Goal: Information Seeking & Learning: Learn about a topic

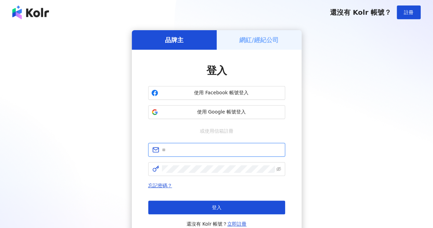
click at [220, 153] on input "text" at bounding box center [221, 150] width 119 height 8
type input "**********"
drag, startPoint x: 232, startPoint y: 151, endPoint x: 80, endPoint y: 150, distance: 152.0
click at [80, 150] on div "**********" at bounding box center [216, 135] width 417 height 211
click at [199, 147] on input "text" at bounding box center [221, 150] width 119 height 8
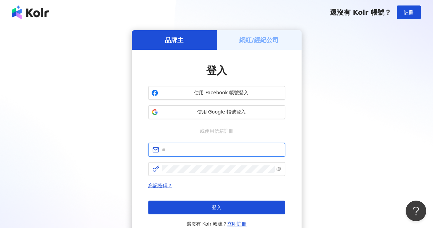
type input "**********"
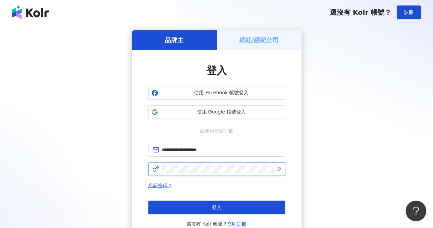
click button "登入" at bounding box center [216, 207] width 137 height 14
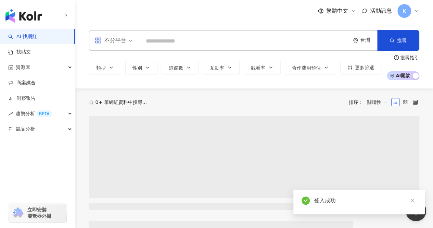
click at [203, 43] on input "search" at bounding box center [244, 41] width 205 height 13
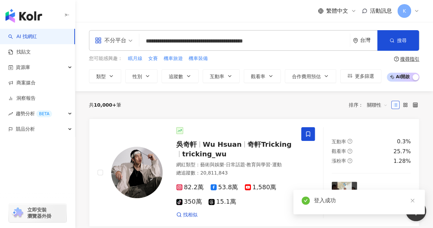
type input "**********"
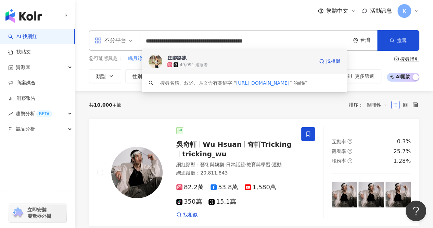
click at [253, 64] on div "49,091 追蹤者" at bounding box center [240, 64] width 147 height 7
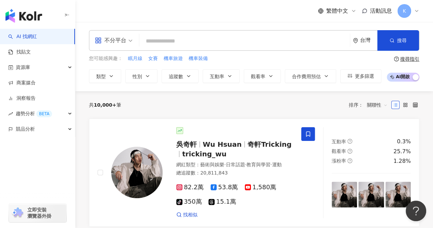
click at [192, 42] on input "search" at bounding box center [244, 41] width 205 height 13
paste input "**********"
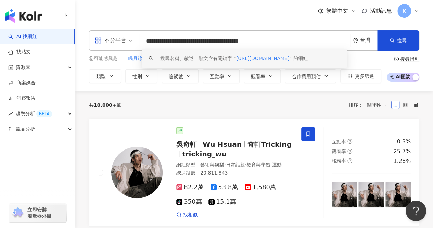
drag, startPoint x: 283, startPoint y: 44, endPoint x: 251, endPoint y: 43, distance: 32.2
click at [251, 43] on input "**********" at bounding box center [244, 41] width 205 height 13
type input "**********"
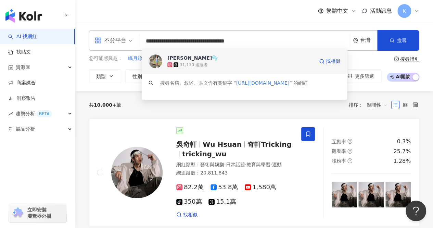
click at [239, 64] on div "31,130 追蹤者" at bounding box center [240, 64] width 147 height 7
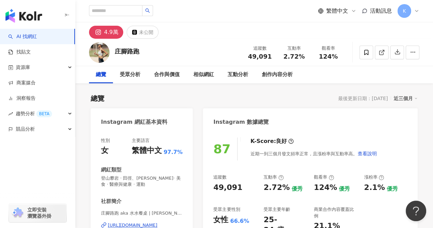
drag, startPoint x: 143, startPoint y: 53, endPoint x: 117, endPoint y: 53, distance: 26.0
click at [117, 53] on div "庄腳路跑 追蹤數 49,091 互動率 2.72% 觀看率 124%" at bounding box center [254, 52] width 358 height 27
drag, startPoint x: 248, startPoint y: 58, endPoint x: 270, endPoint y: 57, distance: 22.3
click at [270, 57] on div "49,091" at bounding box center [260, 56] width 26 height 7
copy span "49,091"
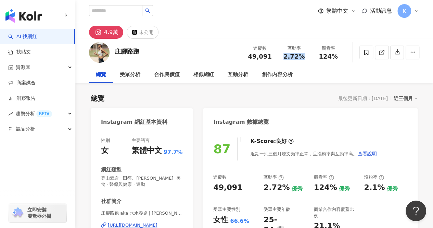
drag, startPoint x: 286, startPoint y: 58, endPoint x: 303, endPoint y: 57, distance: 17.5
click at [303, 57] on div "2.72%" at bounding box center [294, 56] width 26 height 7
copy span "2.72%"
drag, startPoint x: 317, startPoint y: 56, endPoint x: 337, endPoint y: 56, distance: 19.9
click at [336, 56] on div "124%" at bounding box center [328, 56] width 26 height 7
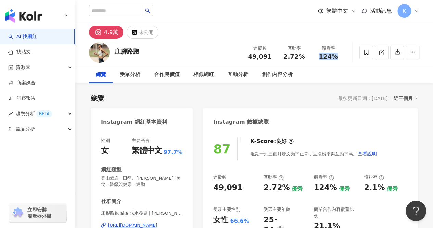
copy span "124%"
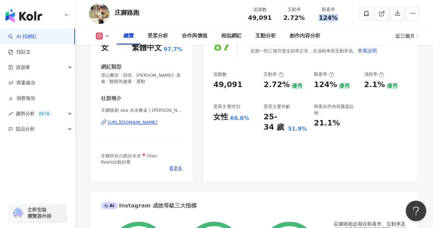
scroll to position [137, 0]
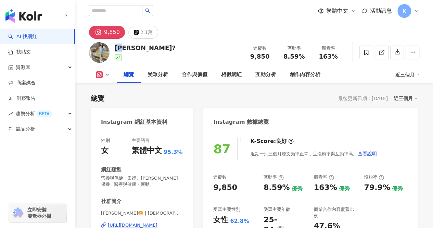
drag, startPoint x: 118, startPoint y: 48, endPoint x: 127, endPoint y: 47, distance: 8.2
click at [127, 47] on div "婉虹?" at bounding box center [145, 47] width 61 height 9
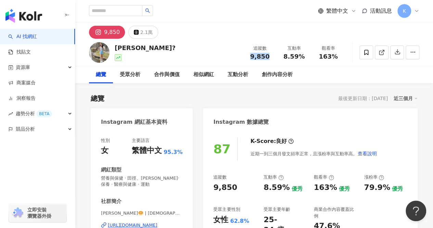
drag, startPoint x: 251, startPoint y: 60, endPoint x: 242, endPoint y: 39, distance: 22.7
click at [268, 58] on span "9,850" at bounding box center [260, 56] width 20 height 7
copy span "9,850"
drag, startPoint x: 286, startPoint y: 58, endPoint x: 303, endPoint y: 58, distance: 16.4
click at [303, 58] on span "8.59%" at bounding box center [293, 56] width 21 height 7
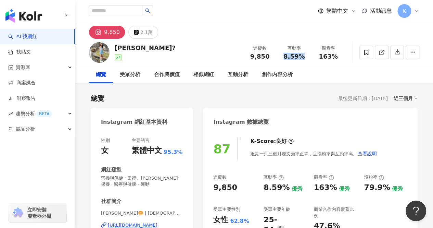
copy span "8.59%"
drag, startPoint x: 317, startPoint y: 56, endPoint x: 341, endPoint y: 55, distance: 24.0
click at [341, 55] on div "觀看率 163%" at bounding box center [328, 52] width 34 height 15
copy span "163%"
click at [132, 10] on input "search" at bounding box center [115, 10] width 53 height 11
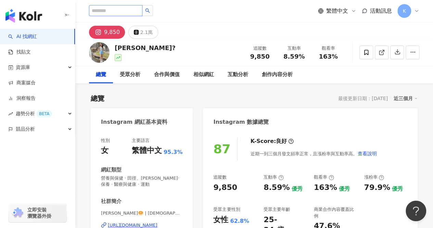
paste input "**********"
type input "**********"
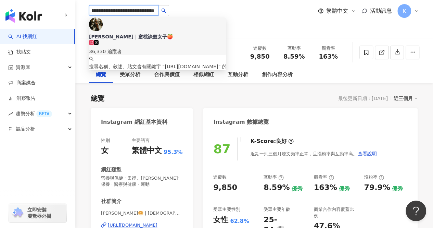
click at [148, 48] on div "36,330 追蹤者" at bounding box center [157, 52] width 137 height 8
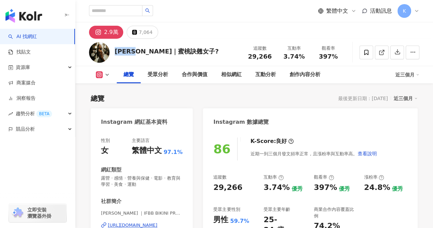
click at [115, 52] on div "Diana｜蜜桃訣翹女子?" at bounding box center [167, 51] width 104 height 9
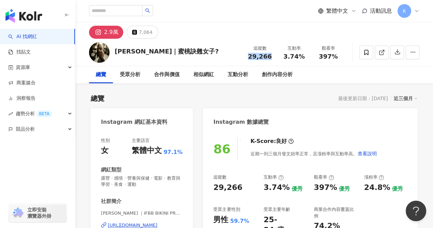
drag, startPoint x: 270, startPoint y: 56, endPoint x: 250, endPoint y: 58, distance: 19.9
click at [250, 58] on div "29,266" at bounding box center [260, 56] width 26 height 7
copy span "29,266"
drag, startPoint x: 306, startPoint y: 59, endPoint x: 286, endPoint y: 56, distance: 20.6
click at [286, 56] on div "3.74%" at bounding box center [294, 56] width 26 height 7
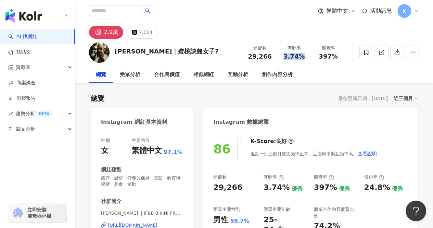
copy span "3.74%"
drag, startPoint x: 340, startPoint y: 57, endPoint x: 316, endPoint y: 58, distance: 23.3
click at [316, 58] on div "397%" at bounding box center [328, 56] width 26 height 7
copy span "397%"
click at [135, 11] on input "search" at bounding box center [115, 10] width 53 height 11
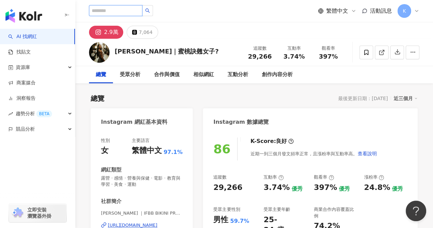
paste input "**********"
type input "**********"
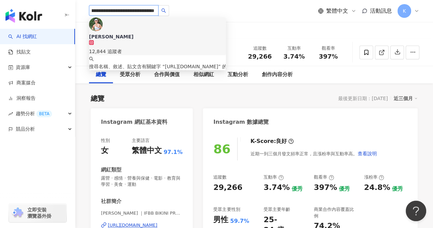
click at [155, 40] on div "12,844 追蹤者" at bounding box center [157, 47] width 137 height 15
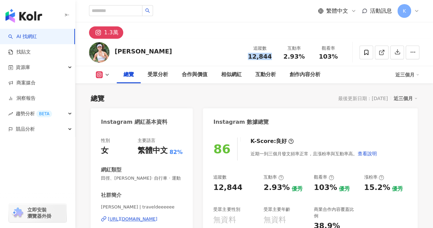
drag, startPoint x: 275, startPoint y: 57, endPoint x: 245, endPoint y: 56, distance: 29.5
click at [245, 56] on div "追蹤數 12,844" at bounding box center [260, 52] width 34 height 15
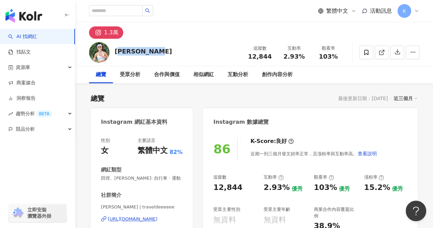
drag, startPoint x: 162, startPoint y: 53, endPoint x: 117, endPoint y: 52, distance: 44.9
click at [117, 52] on div "[PERSON_NAME] 追蹤數 12,844 互動率 2.93% 觀看率 103%" at bounding box center [254, 52] width 358 height 27
click at [154, 51] on div "[PERSON_NAME] 追蹤數 12,844 互動率 2.93% 觀看率 103%" at bounding box center [254, 52] width 358 height 27
drag, startPoint x: 115, startPoint y: 52, endPoint x: 142, endPoint y: 35, distance: 31.7
click at [164, 51] on div "[PERSON_NAME] 追蹤數 12,844 互動率 2.93% 觀看率 103%" at bounding box center [254, 52] width 358 height 27
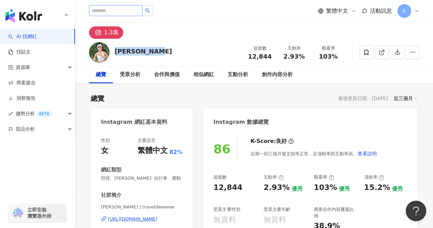
copy div "[PERSON_NAME]"
drag, startPoint x: 281, startPoint y: 56, endPoint x: 304, endPoint y: 56, distance: 23.3
click at [304, 56] on div "2.93%" at bounding box center [294, 56] width 26 height 7
copy span "2.93%"
drag, startPoint x: 316, startPoint y: 56, endPoint x: 346, endPoint y: 57, distance: 30.2
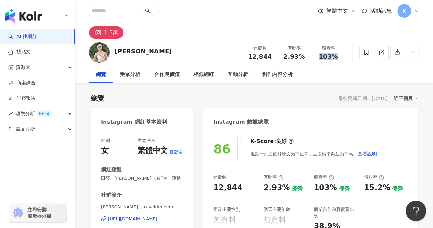
click at [346, 57] on div "[PERSON_NAME] 追蹤數 12,844 互動率 2.93% 觀看率 103%" at bounding box center [254, 52] width 358 height 27
copy span "103%"
